Goal: Task Accomplishment & Management: Manage account settings

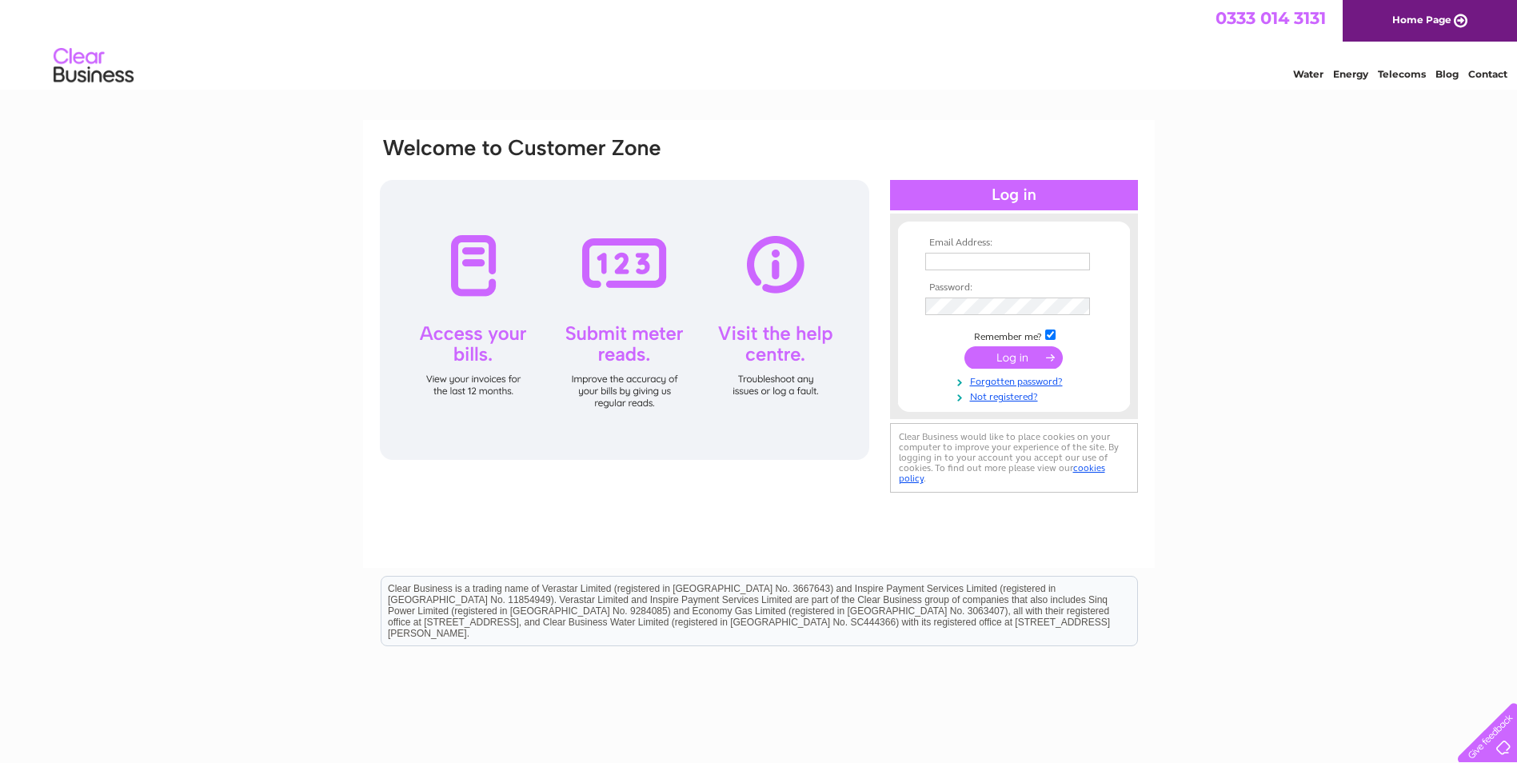
type input "[EMAIL_ADDRESS][DOMAIN_NAME]"
click at [1029, 357] on input "submit" at bounding box center [1013, 357] width 98 height 22
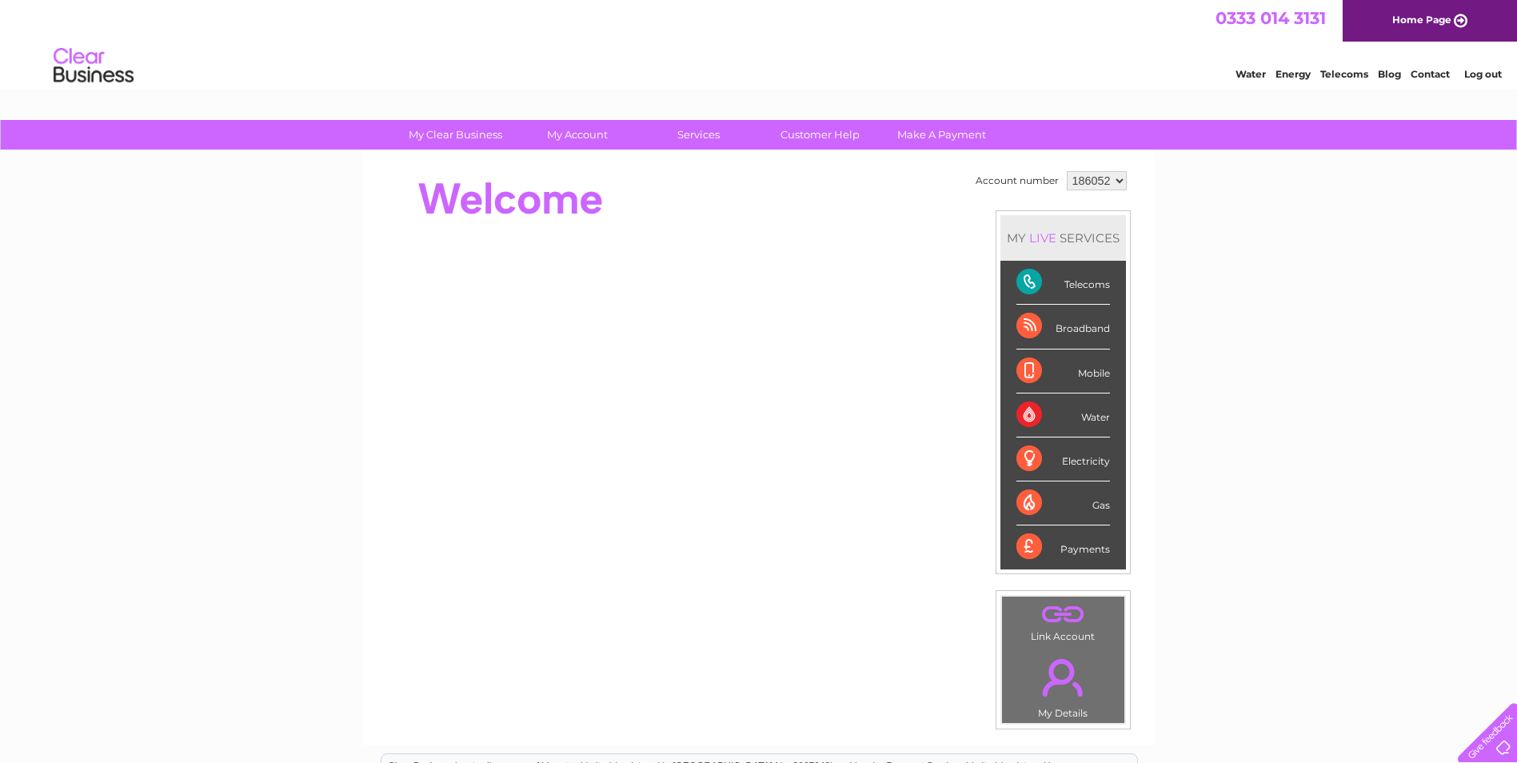
click at [1082, 284] on div "Telecoms" at bounding box center [1063, 283] width 94 height 44
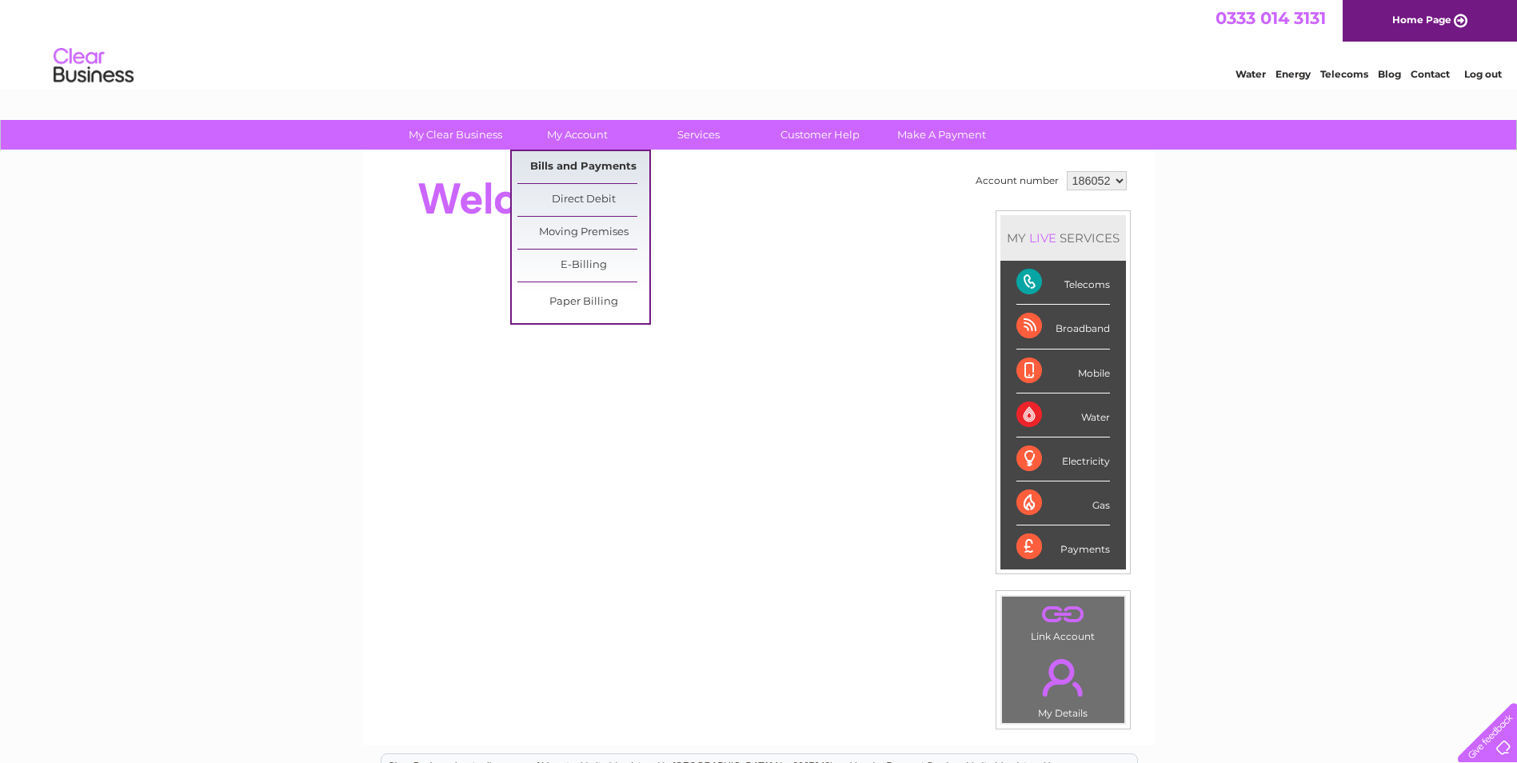
click at [573, 165] on link "Bills and Payments" at bounding box center [583, 167] width 132 height 32
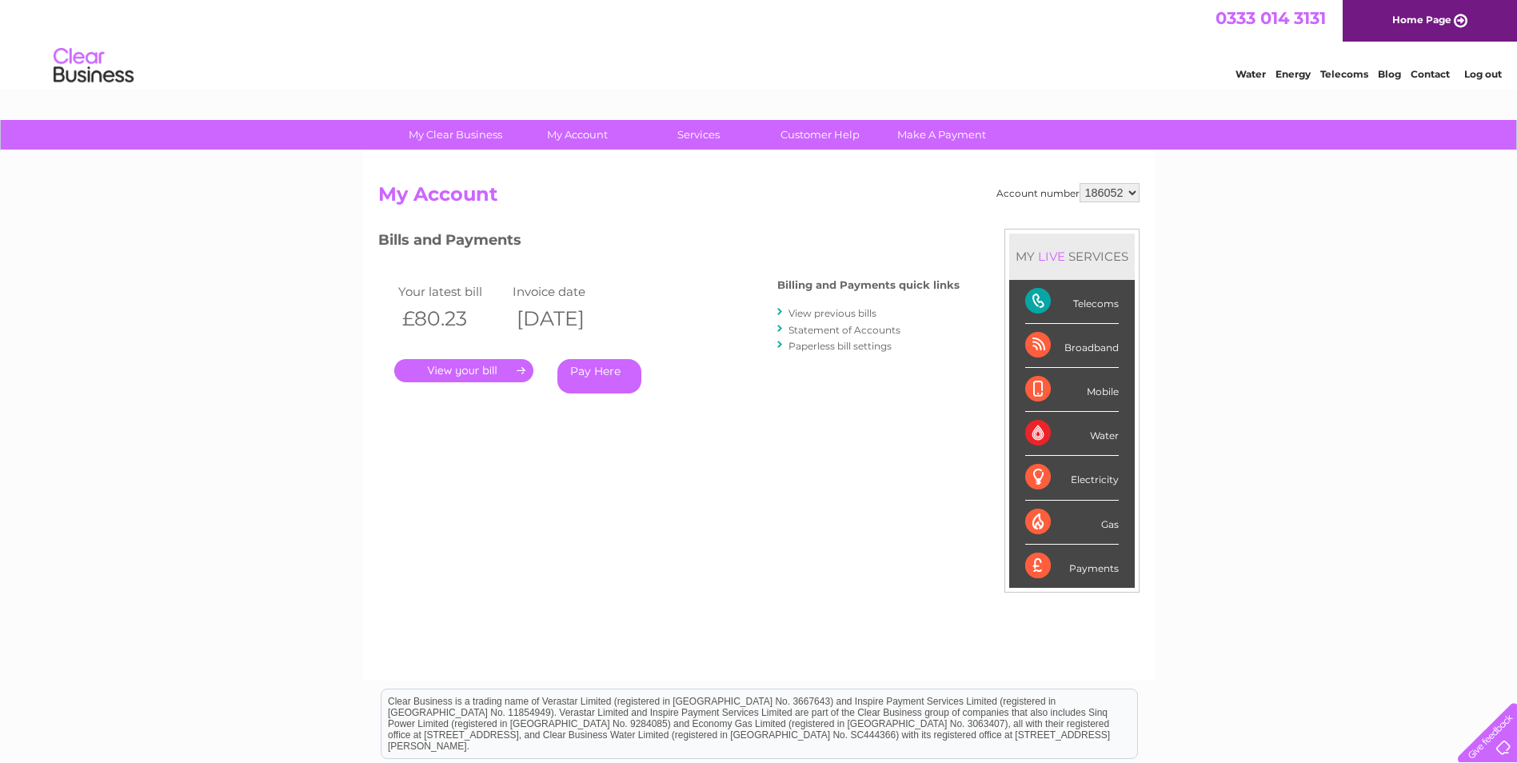
click at [455, 373] on link "." at bounding box center [463, 370] width 139 height 23
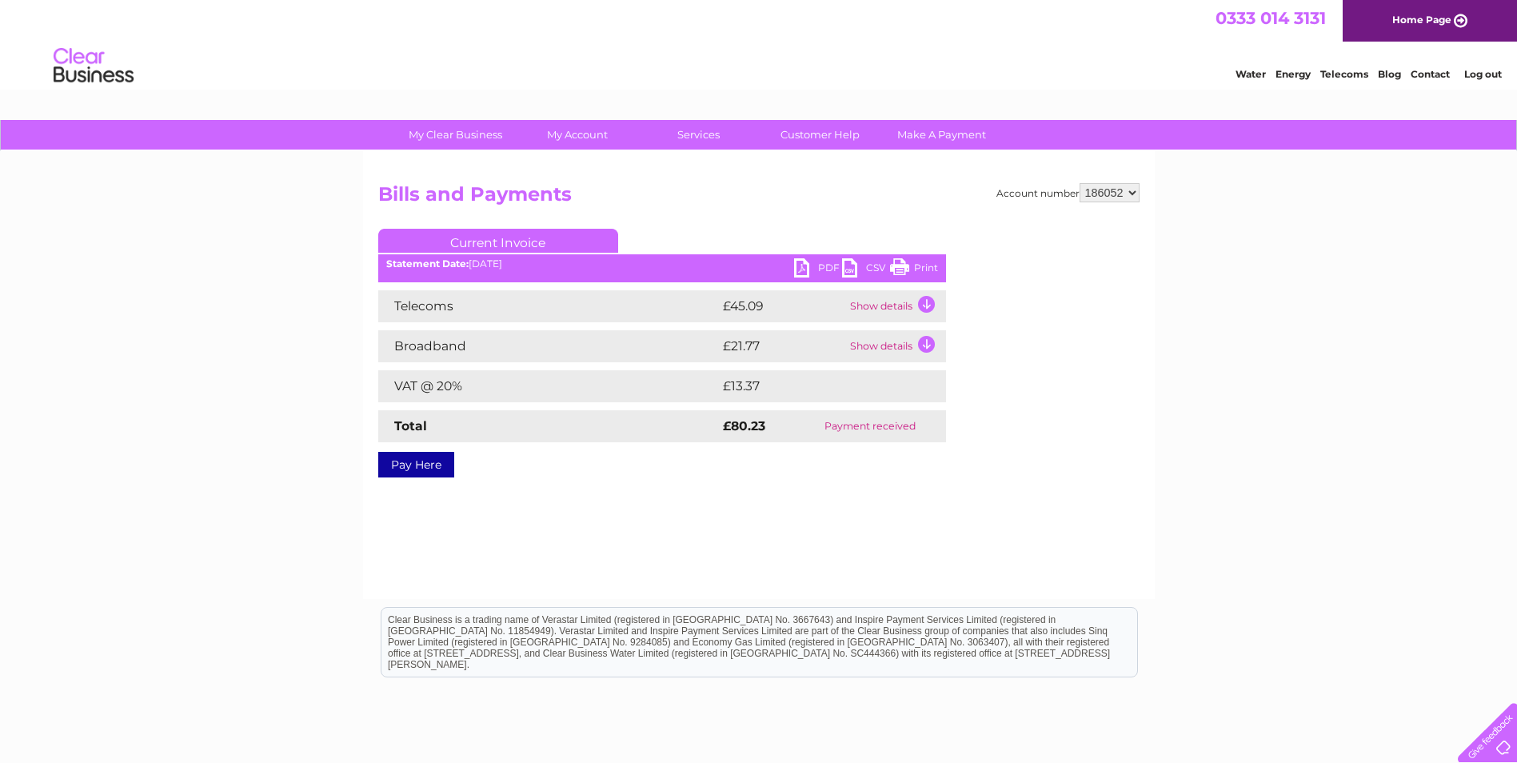
click at [923, 303] on td "Show details" at bounding box center [896, 306] width 100 height 32
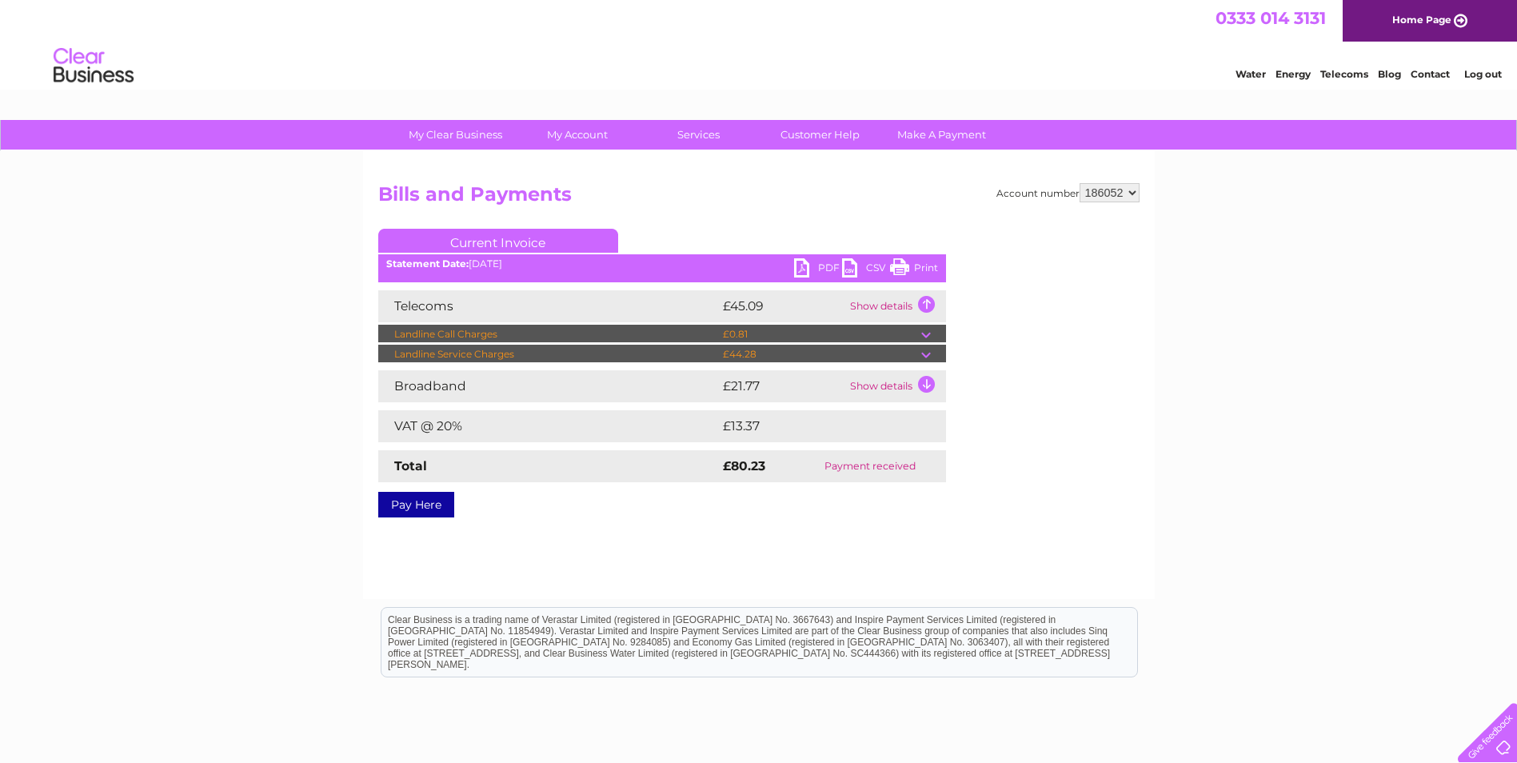
click at [923, 303] on td "Show details" at bounding box center [896, 306] width 100 height 32
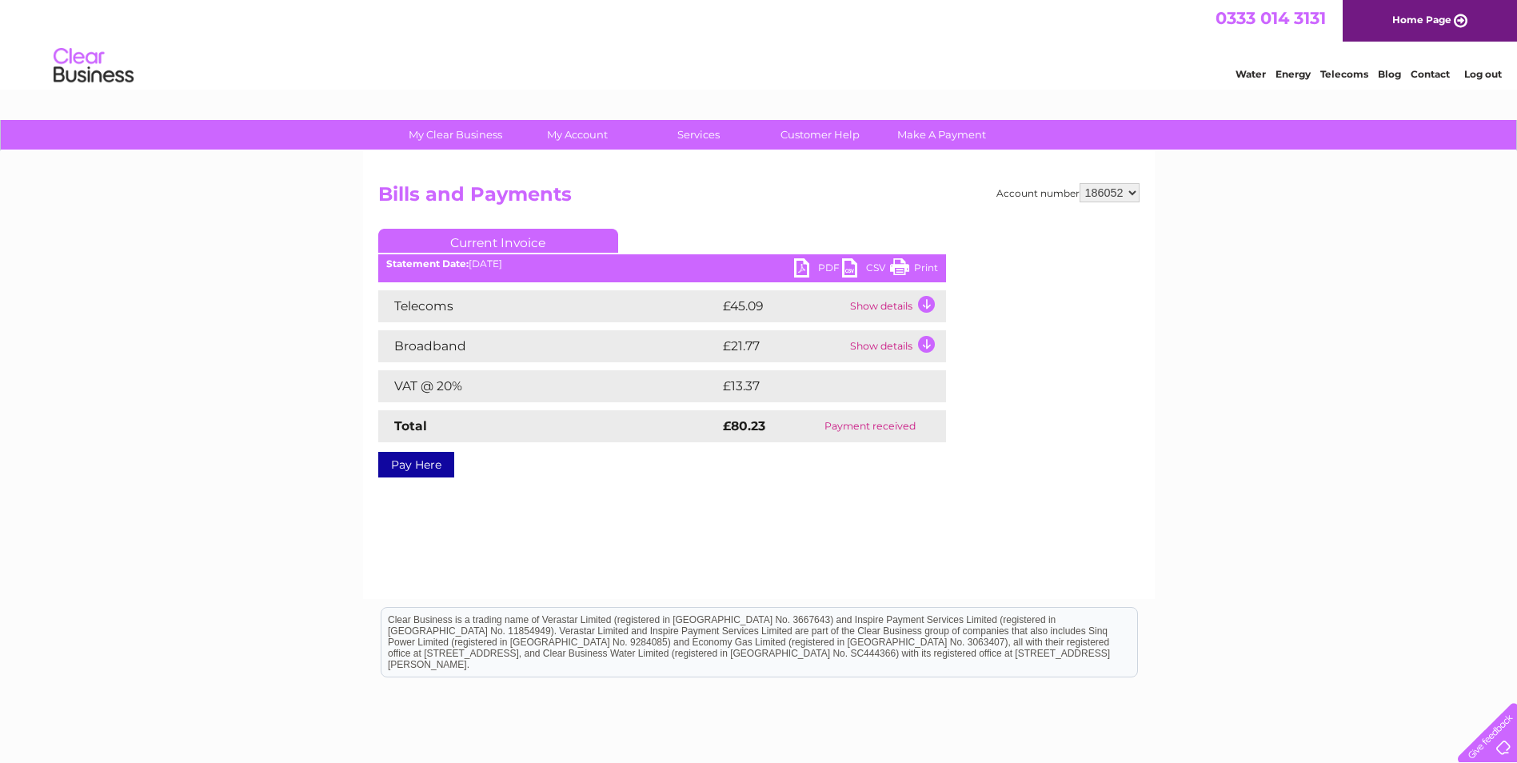
click at [924, 347] on td "Show details" at bounding box center [896, 346] width 100 height 32
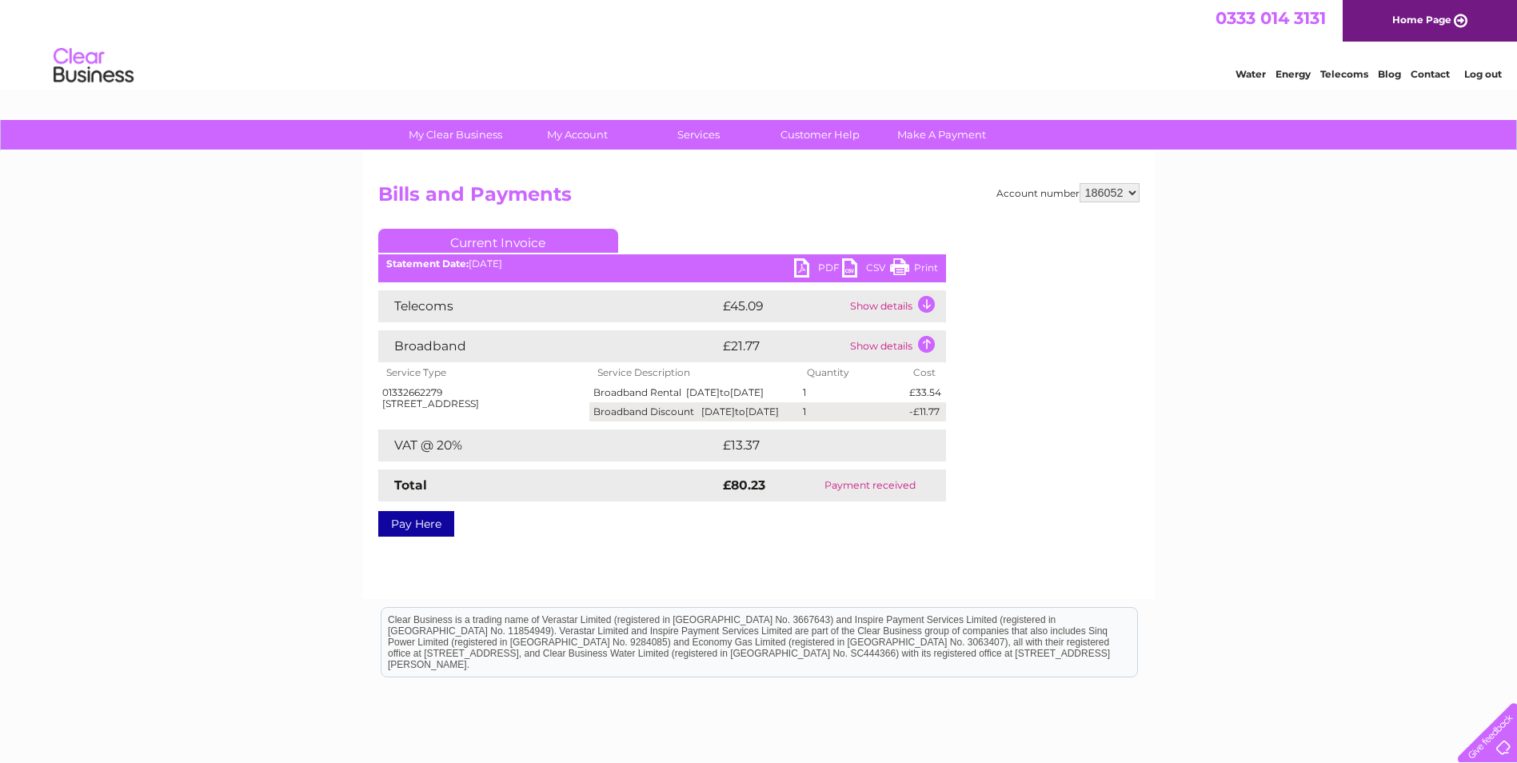
click at [924, 347] on td "Show details" at bounding box center [896, 346] width 100 height 32
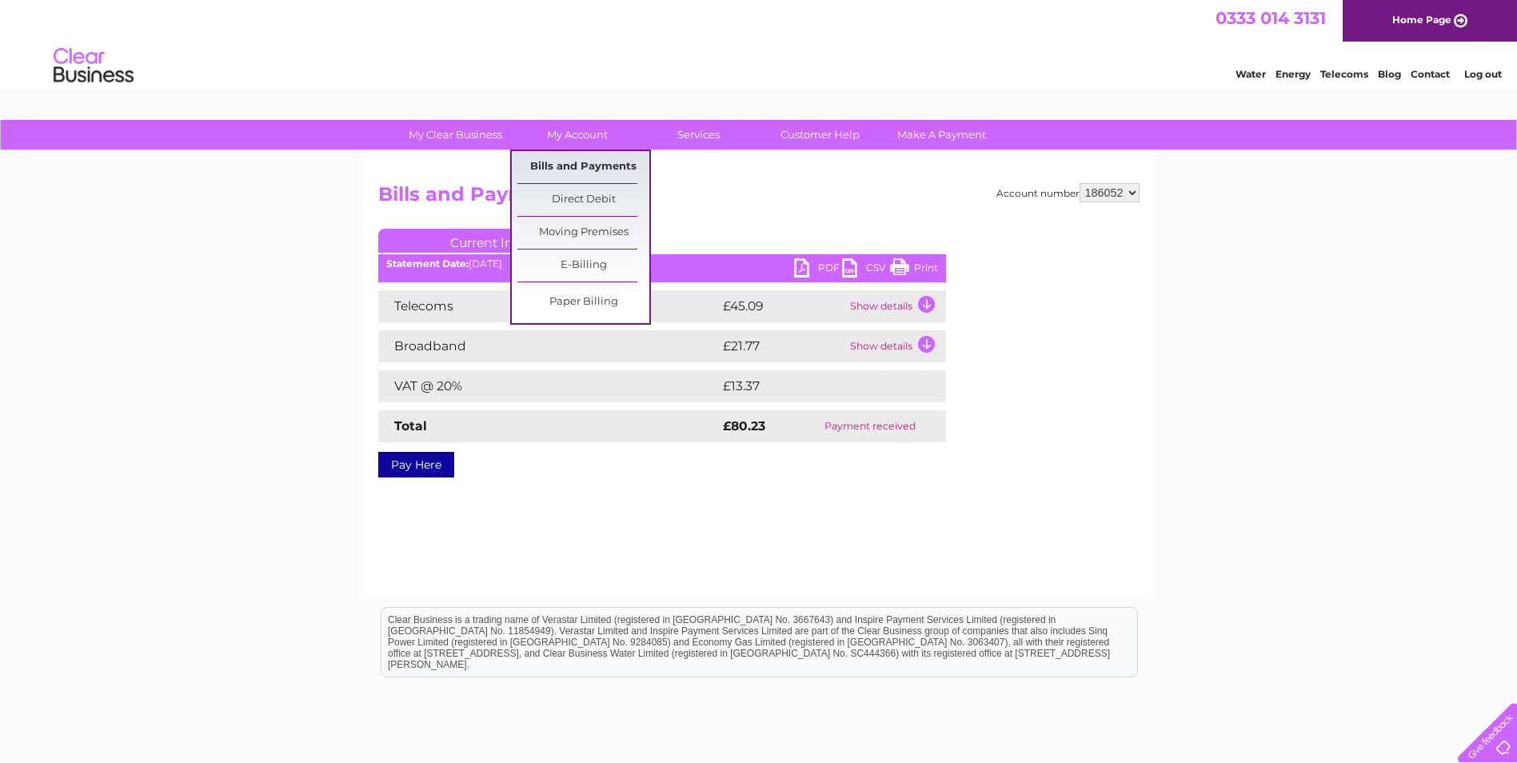
click at [574, 164] on link "Bills and Payments" at bounding box center [583, 167] width 132 height 32
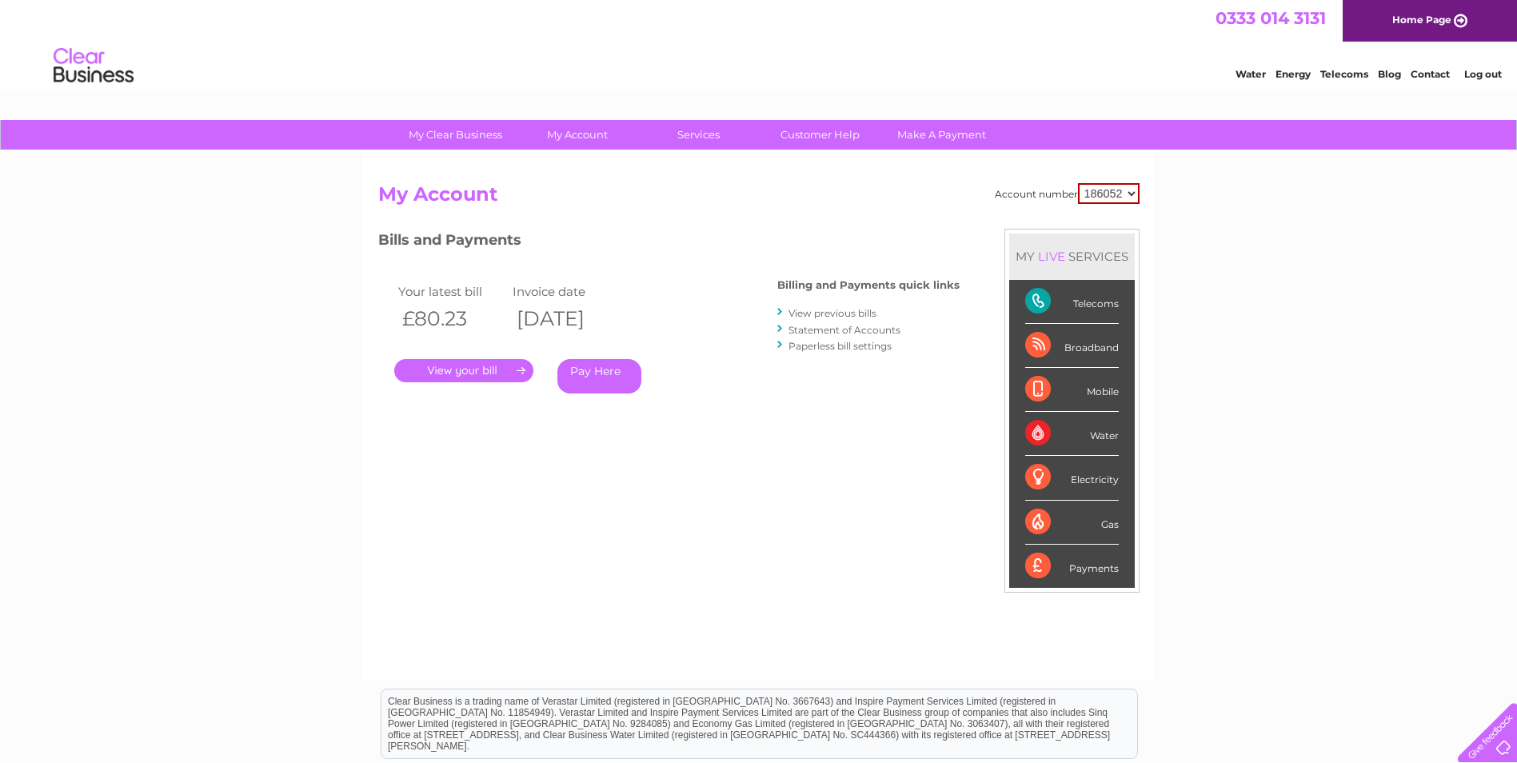
click at [853, 331] on link "Statement of Accounts" at bounding box center [845, 330] width 112 height 12
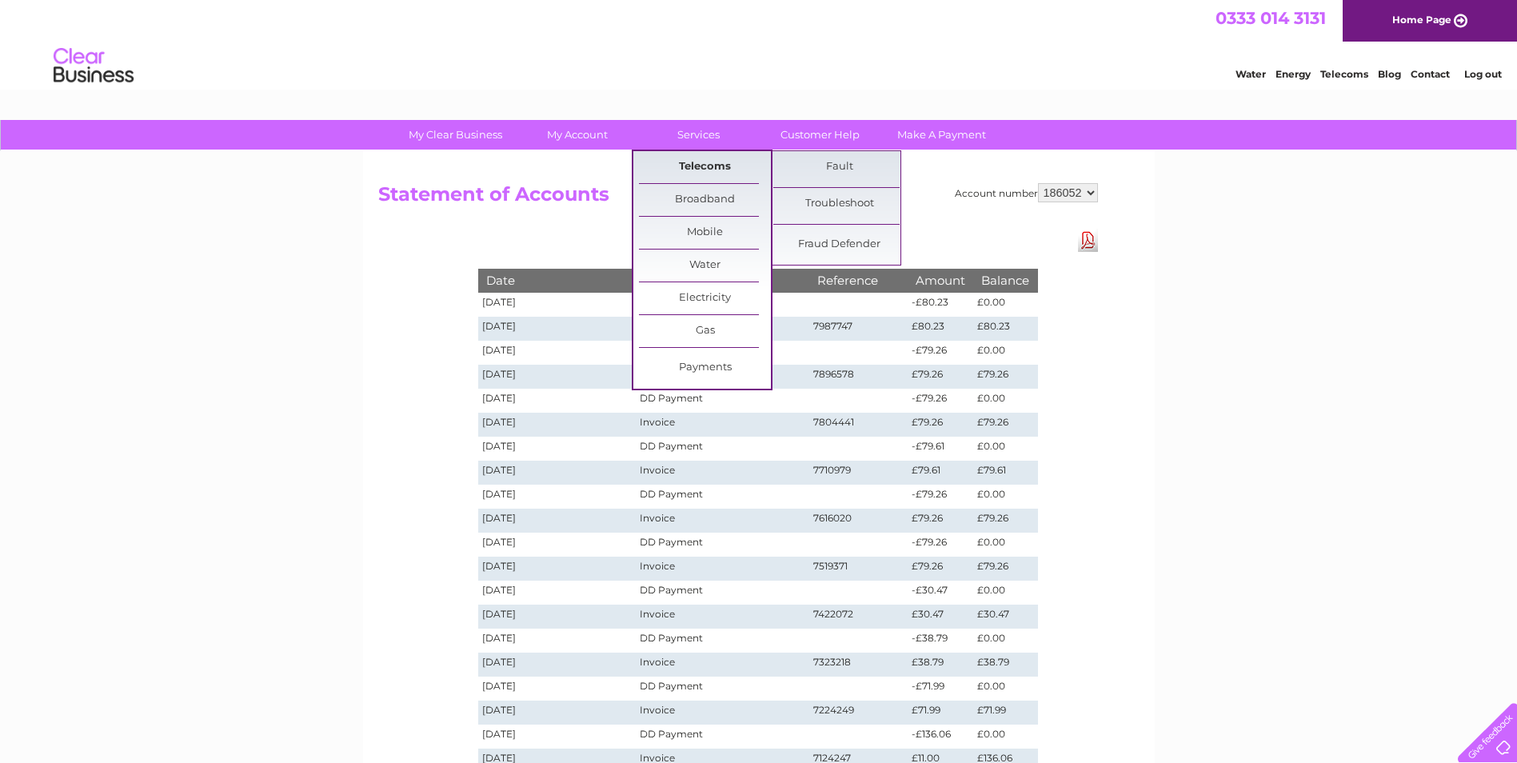
click at [713, 170] on link "Telecoms" at bounding box center [705, 167] width 132 height 32
